Goal: Task Accomplishment & Management: Complete application form

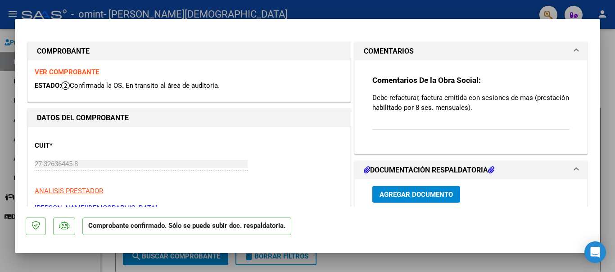
click at [607, 108] on div at bounding box center [307, 136] width 615 height 272
type input "$ 0,00"
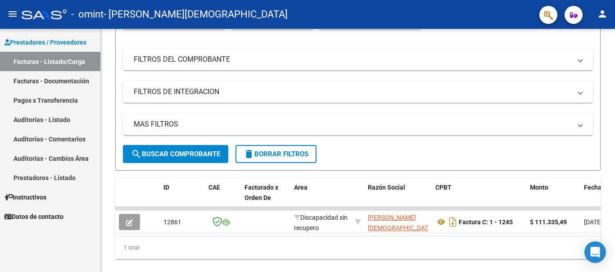
scroll to position [118, 0]
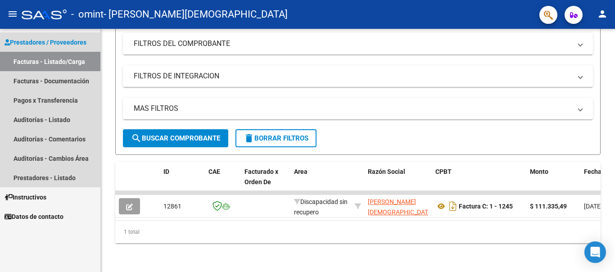
click at [46, 64] on link "Facturas - Listado/Carga" at bounding box center [50, 61] width 100 height 19
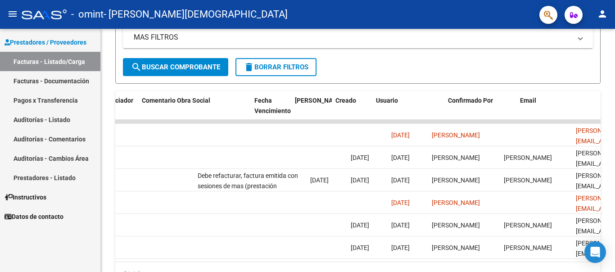
scroll to position [0, 1413]
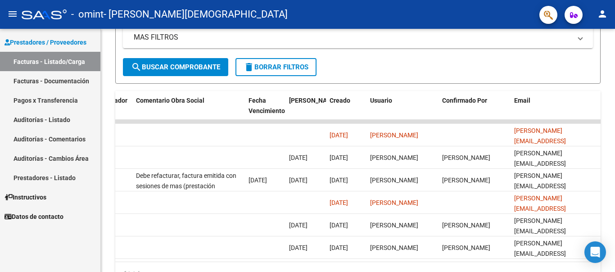
click at [603, 14] on mat-icon "person" at bounding box center [602, 14] width 11 height 11
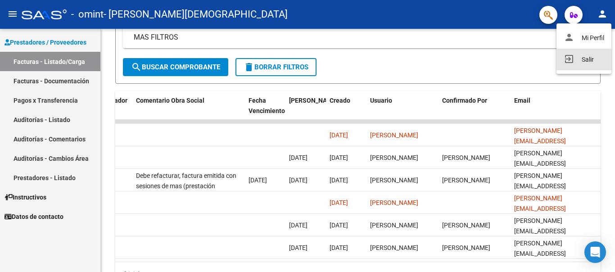
click at [577, 60] on button "exit_to_app Salir" at bounding box center [584, 60] width 55 height 22
